Goal: Task Accomplishment & Management: Manage account settings

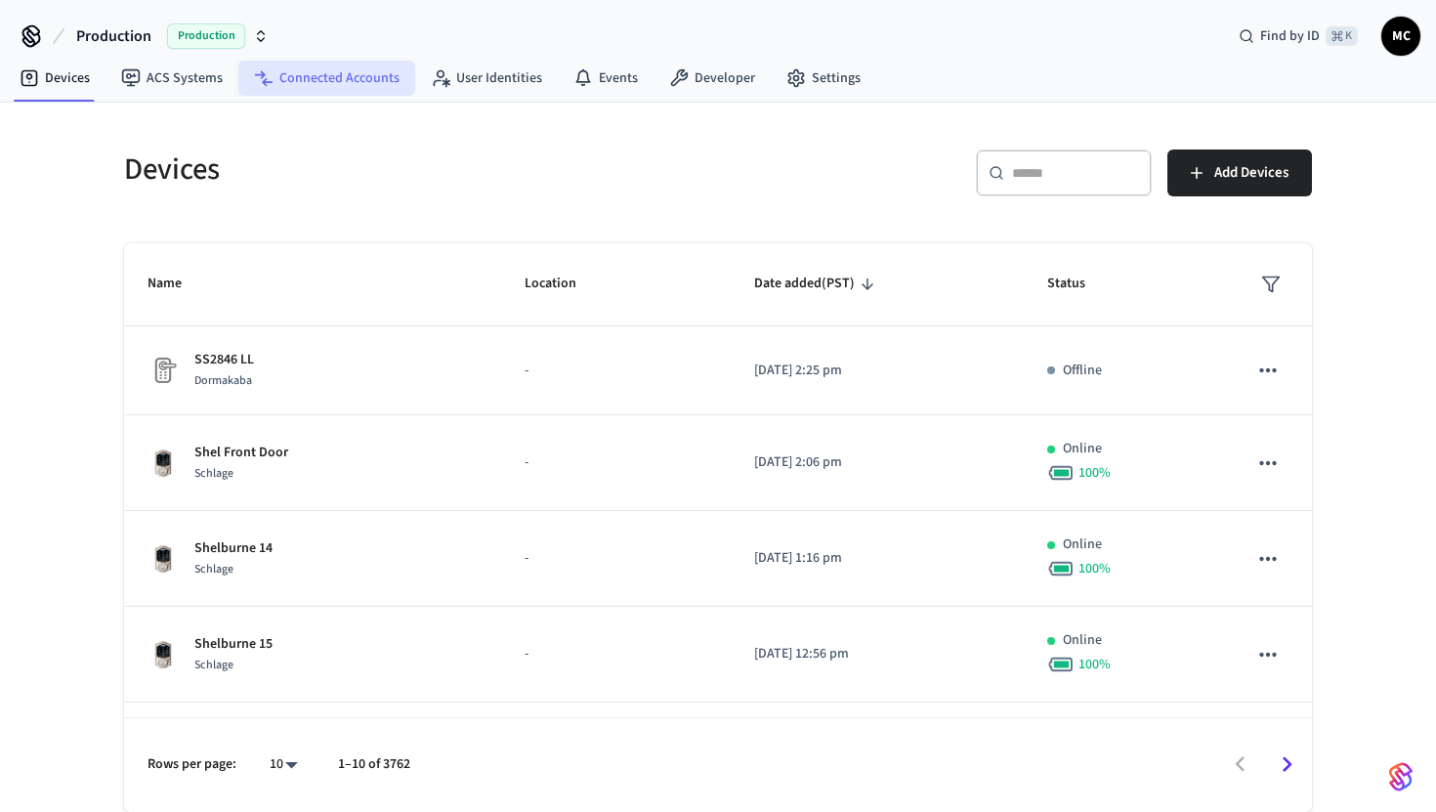
click at [365, 80] on link "Connected Accounts" at bounding box center [326, 78] width 177 height 35
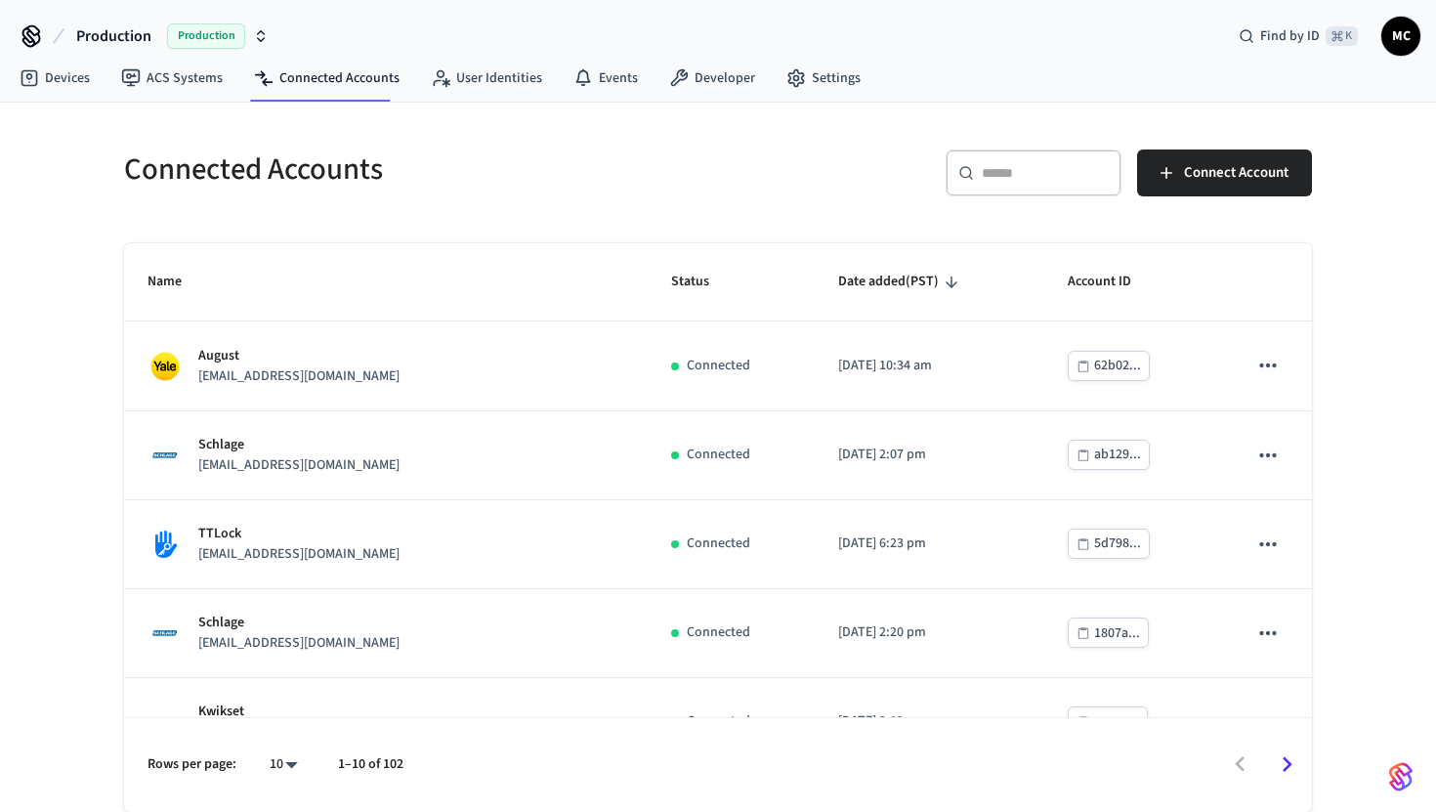
click at [1046, 174] on input "text" at bounding box center [1045, 173] width 127 height 20
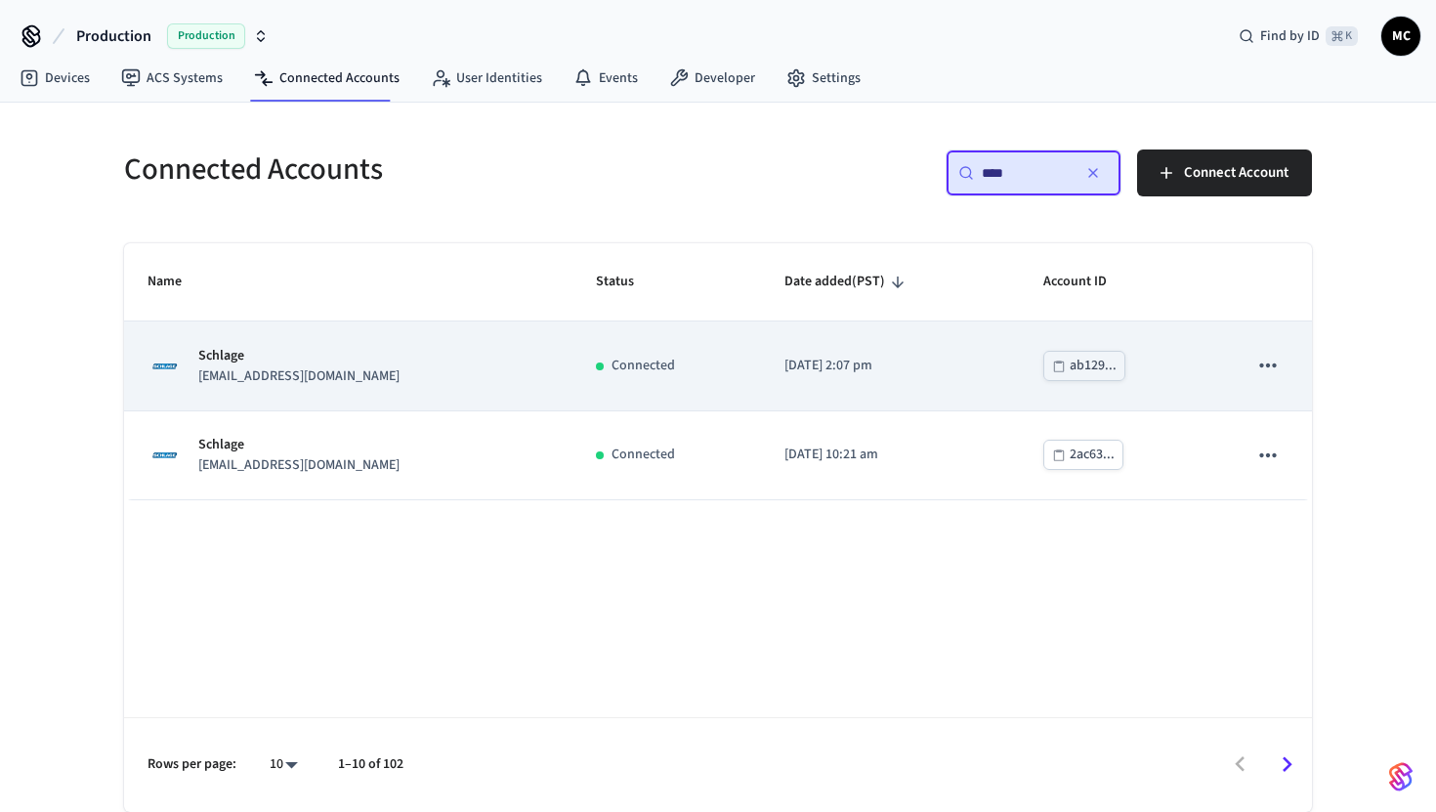
type input "****"
click at [448, 372] on div "Schlage [EMAIL_ADDRESS][DOMAIN_NAME]" at bounding box center [349, 366] width 402 height 41
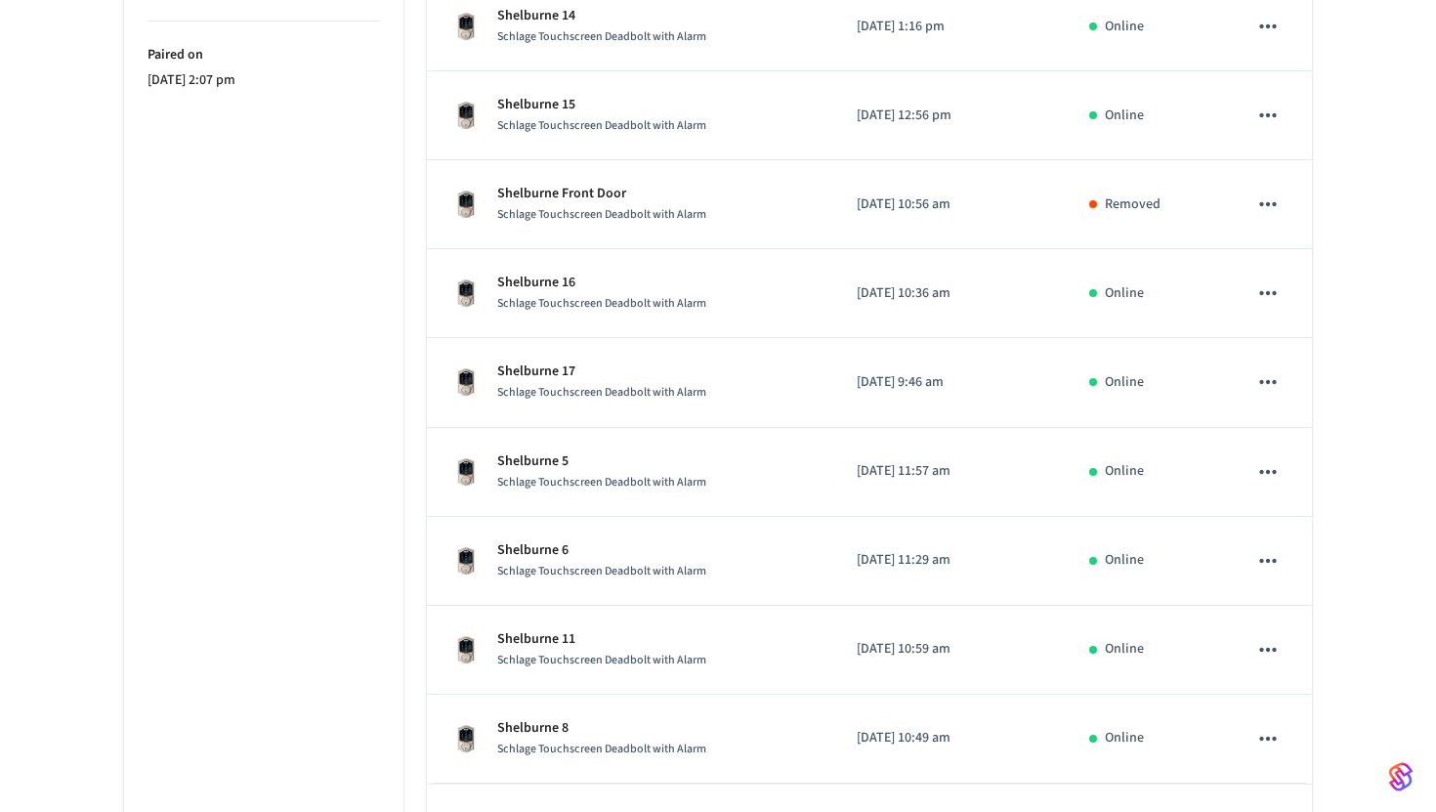
scroll to position [619, 0]
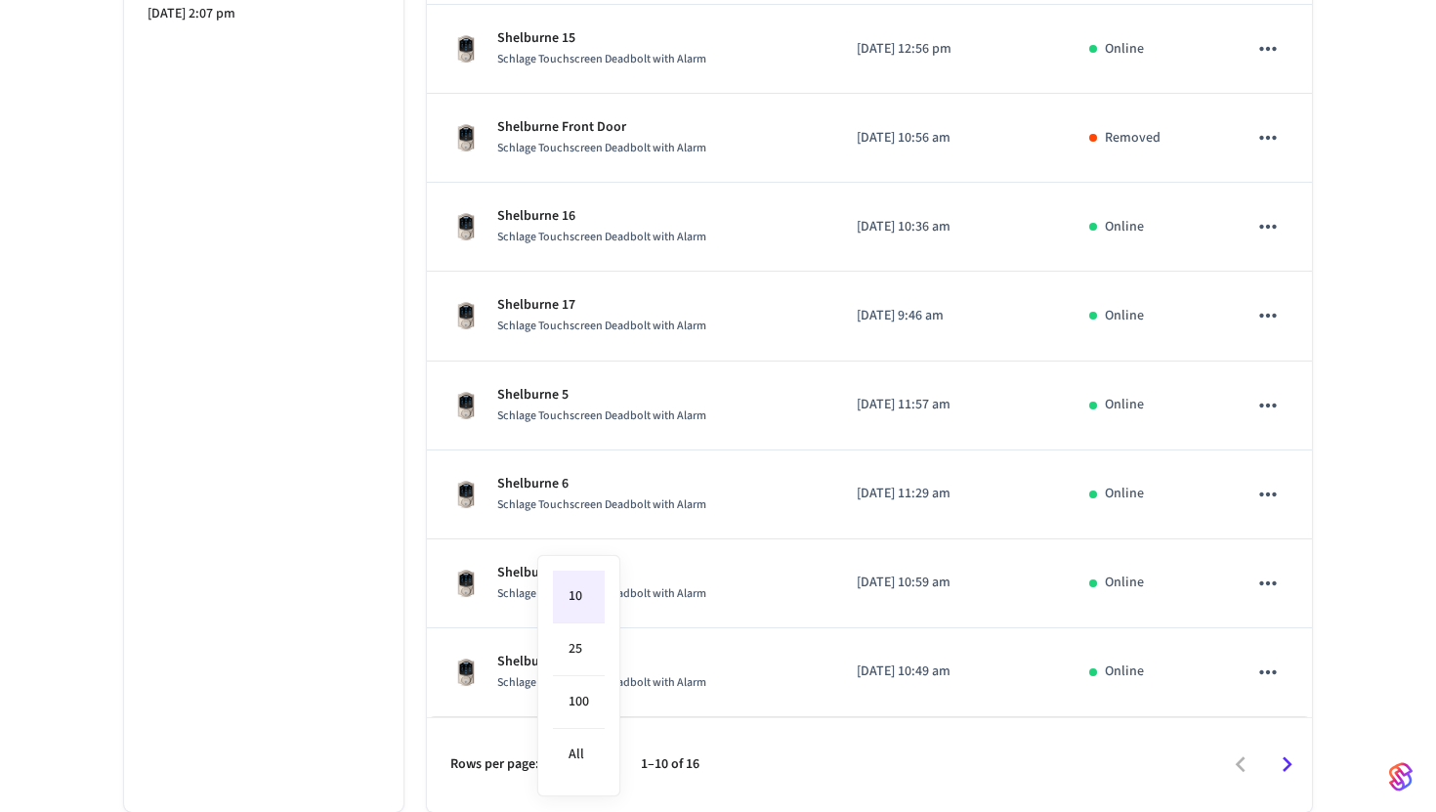
click at [592, 757] on body "Production Production Find by ID ⌘ K MC Devices ACS Systems Connected Accounts …" at bounding box center [718, 97] width 1436 height 1430
click at [590, 753] on li "All" at bounding box center [579, 755] width 52 height 52
type input "**"
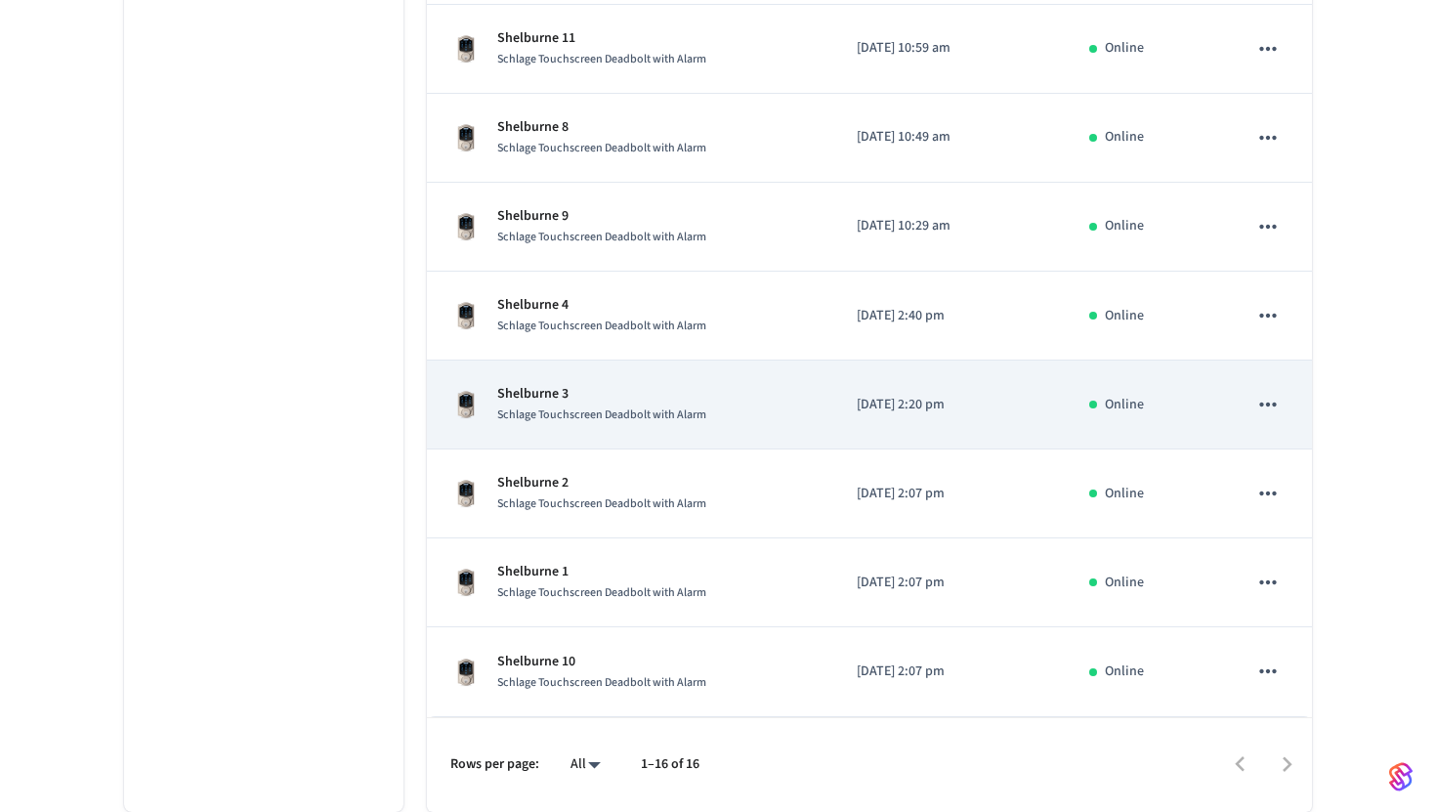
click at [636, 417] on span "Schlage Touchscreen Deadbolt with Alarm" at bounding box center [601, 414] width 209 height 17
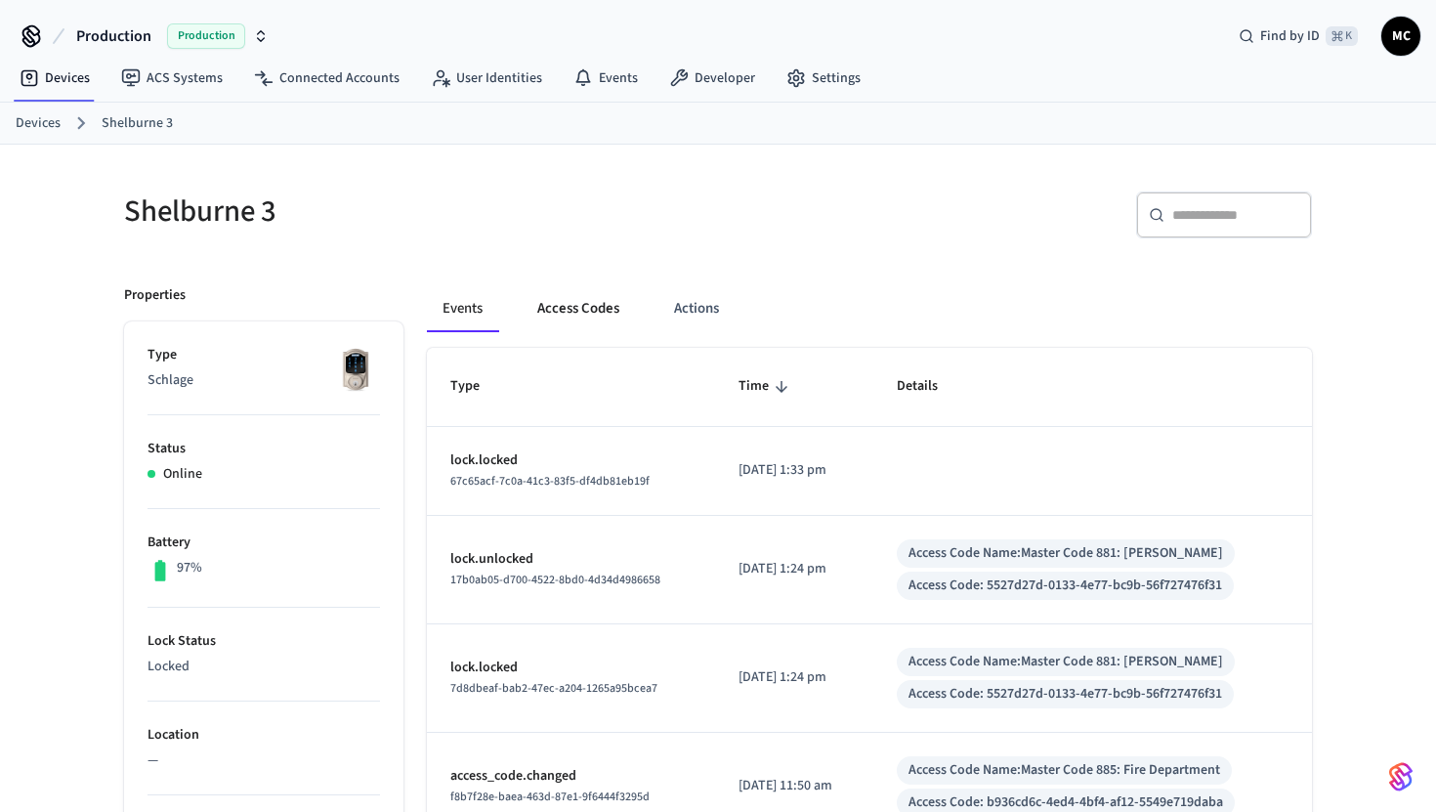
click at [597, 317] on button "Access Codes" at bounding box center [578, 308] width 113 height 47
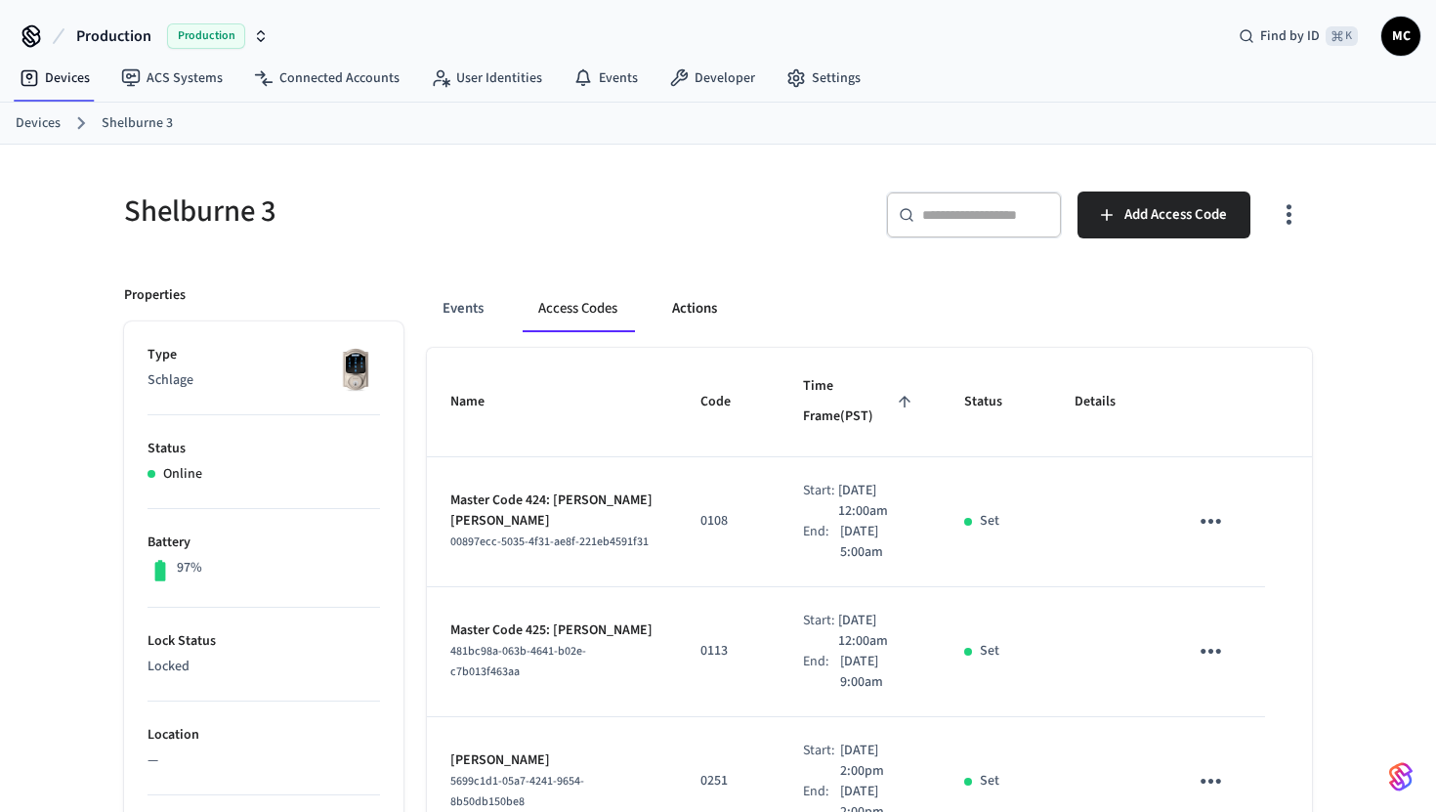
click at [685, 314] on button "Actions" at bounding box center [695, 308] width 76 height 47
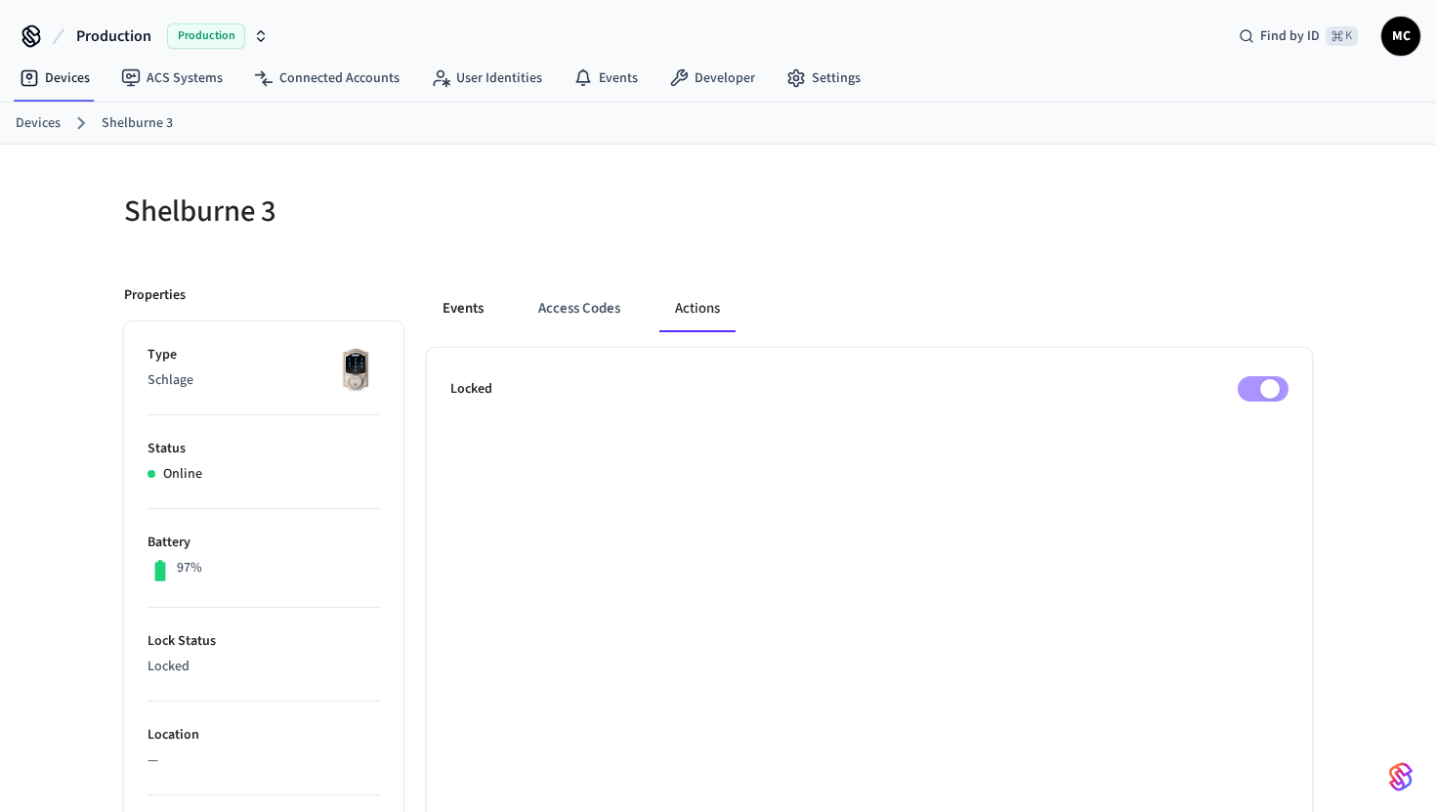
click at [489, 314] on button "Events" at bounding box center [463, 308] width 72 height 47
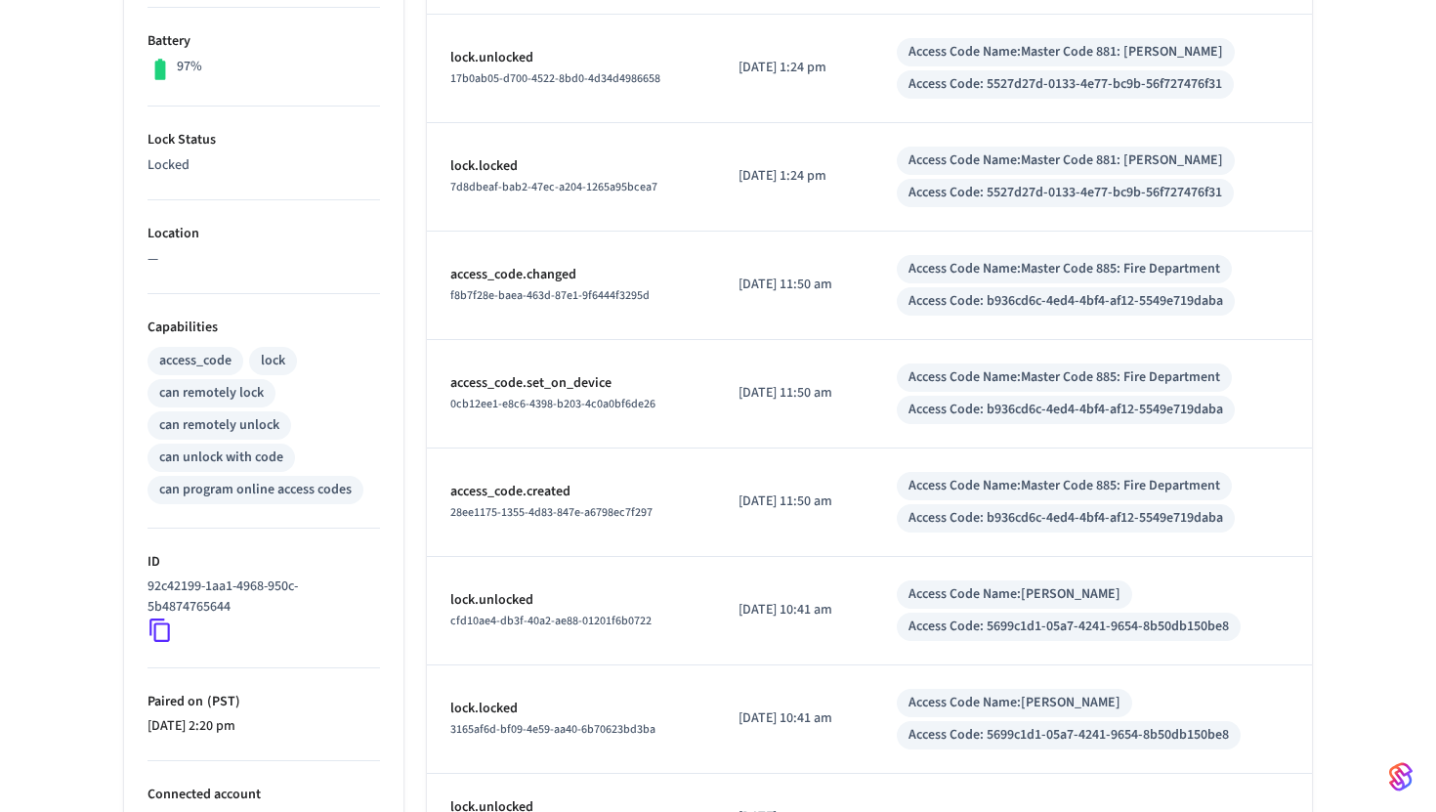
scroll to position [722, 0]
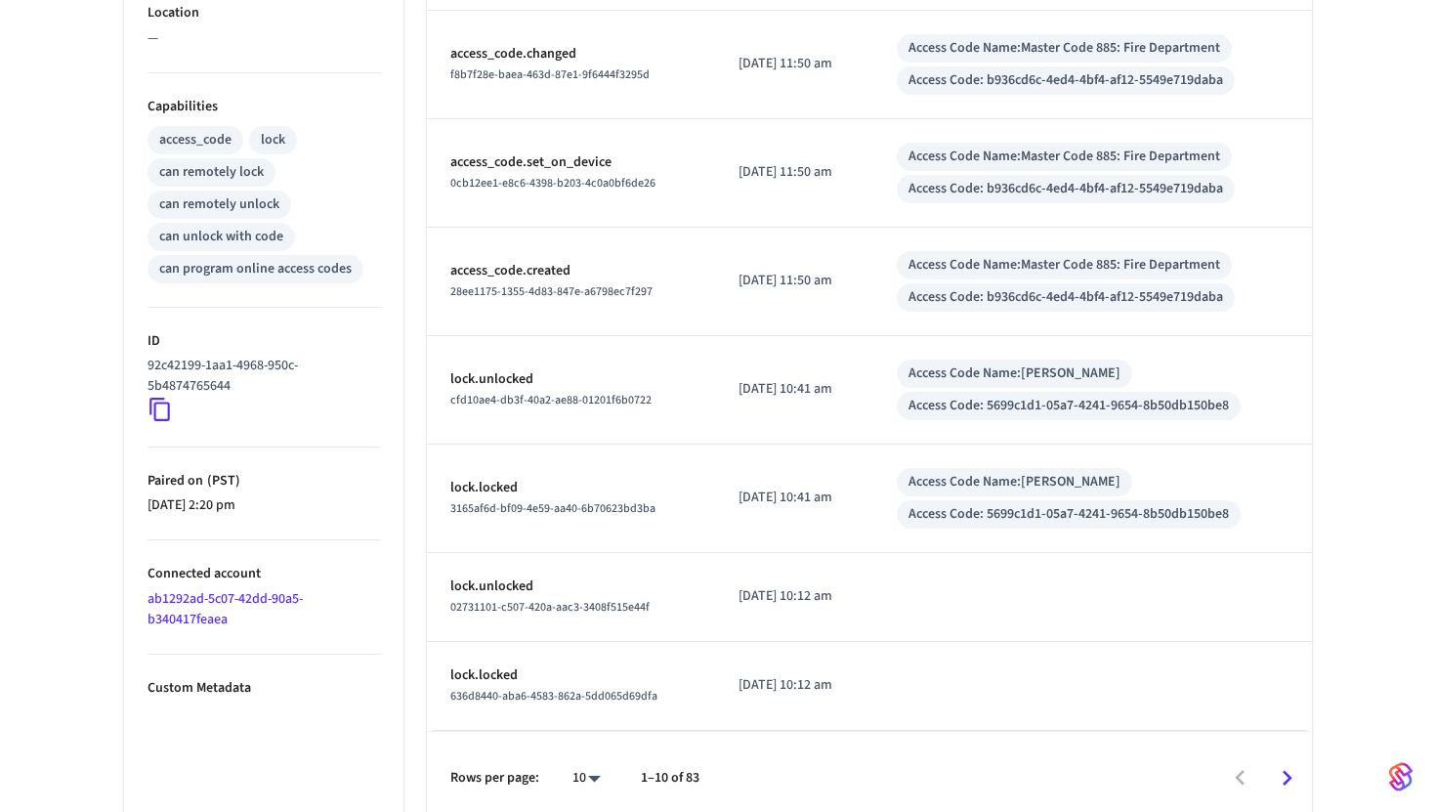
click at [575, 778] on body "Production Production Find by ID ⌘ K MC Devices ACS Systems Connected Accounts …" at bounding box center [718, 52] width 1436 height 1548
click at [575, 762] on li "100" at bounding box center [579, 755] width 52 height 52
type input "***"
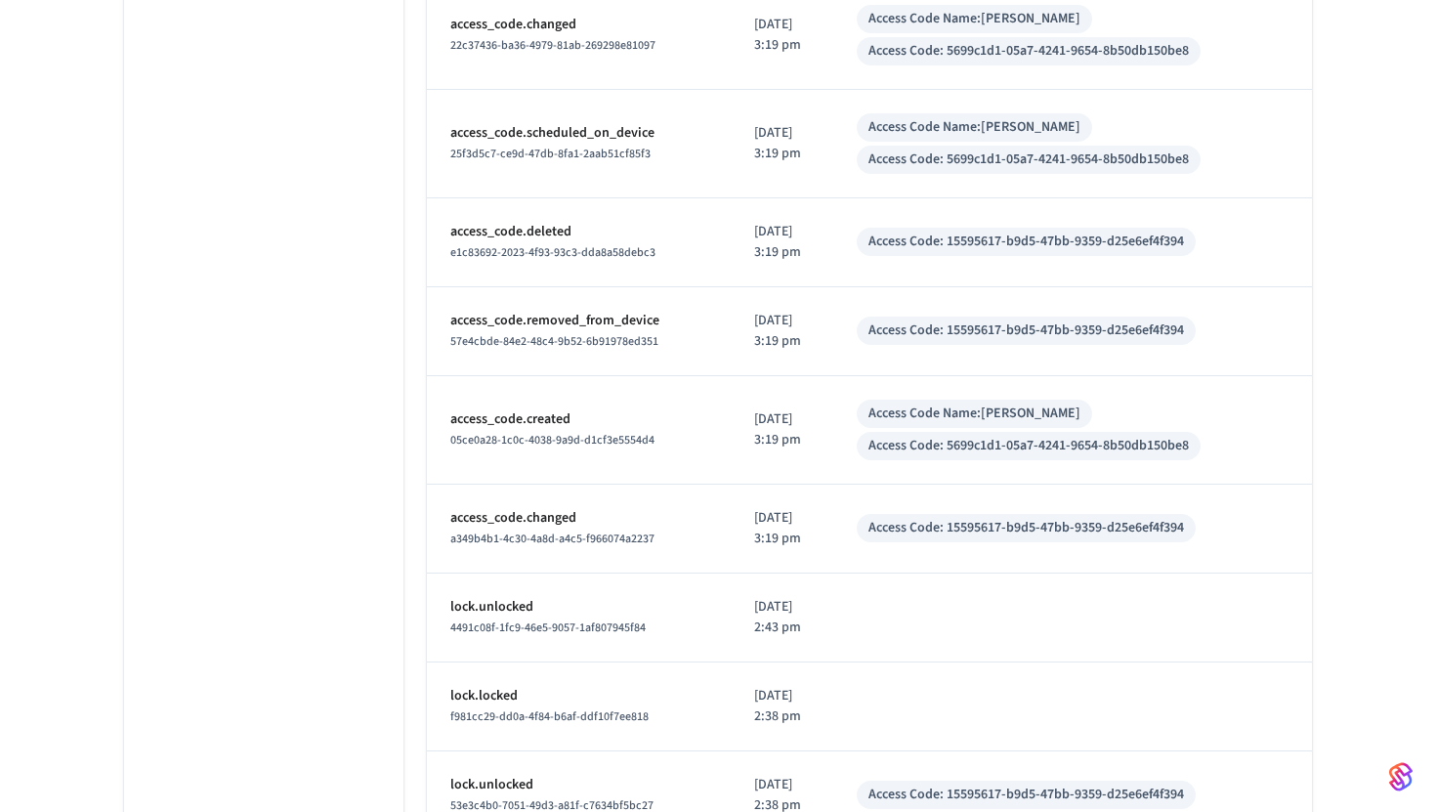
scroll to position [3325, 0]
